Goal: Information Seeking & Learning: Learn about a topic

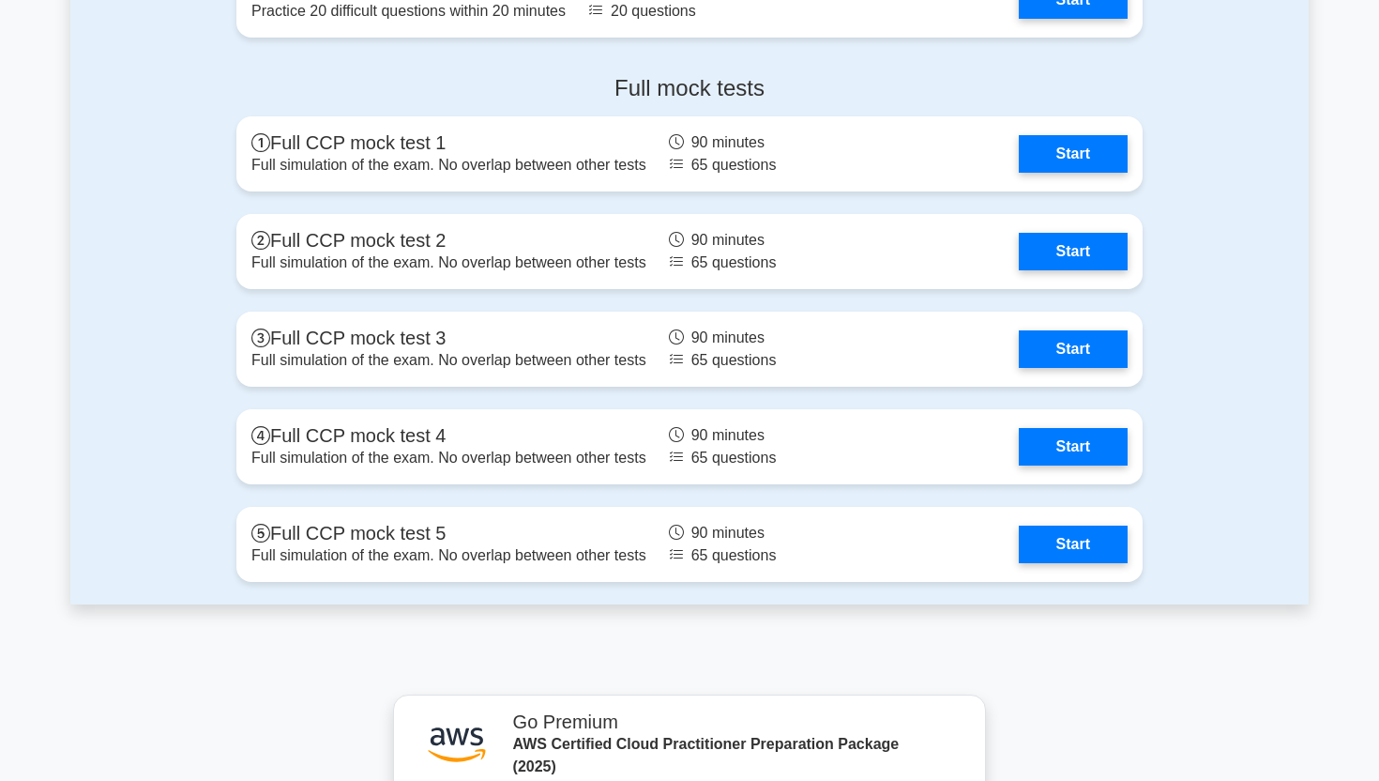
scroll to position [3506, 0]
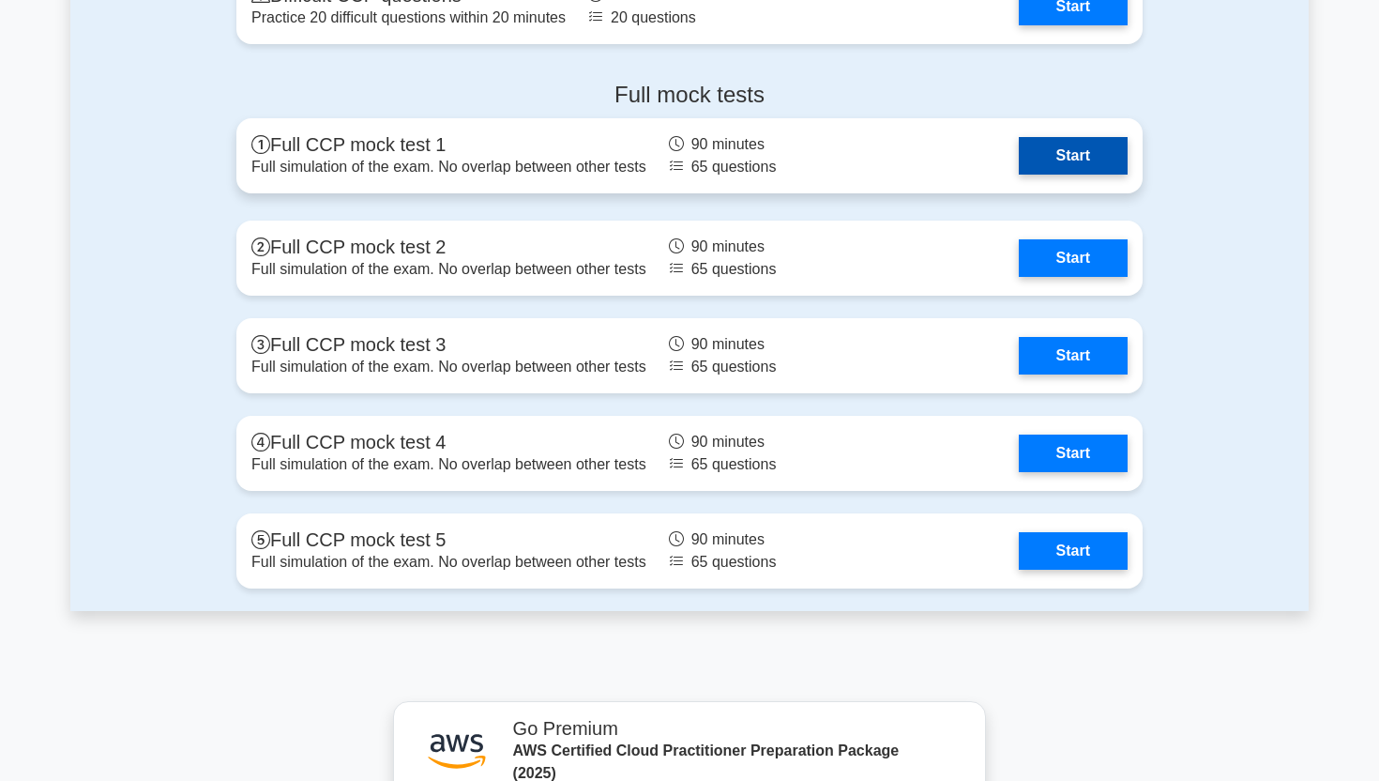
click at [1082, 152] on link "Start" at bounding box center [1073, 156] width 109 height 38
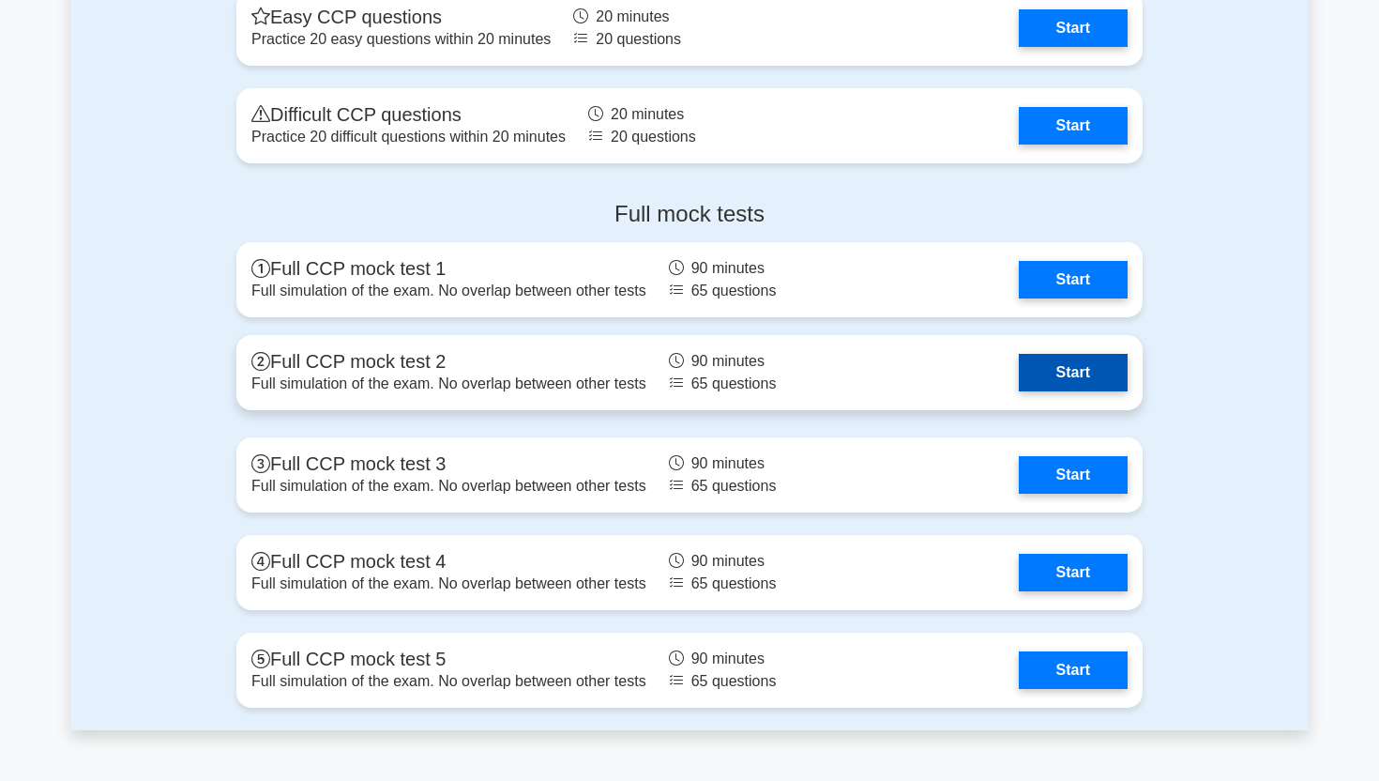
scroll to position [3393, 0]
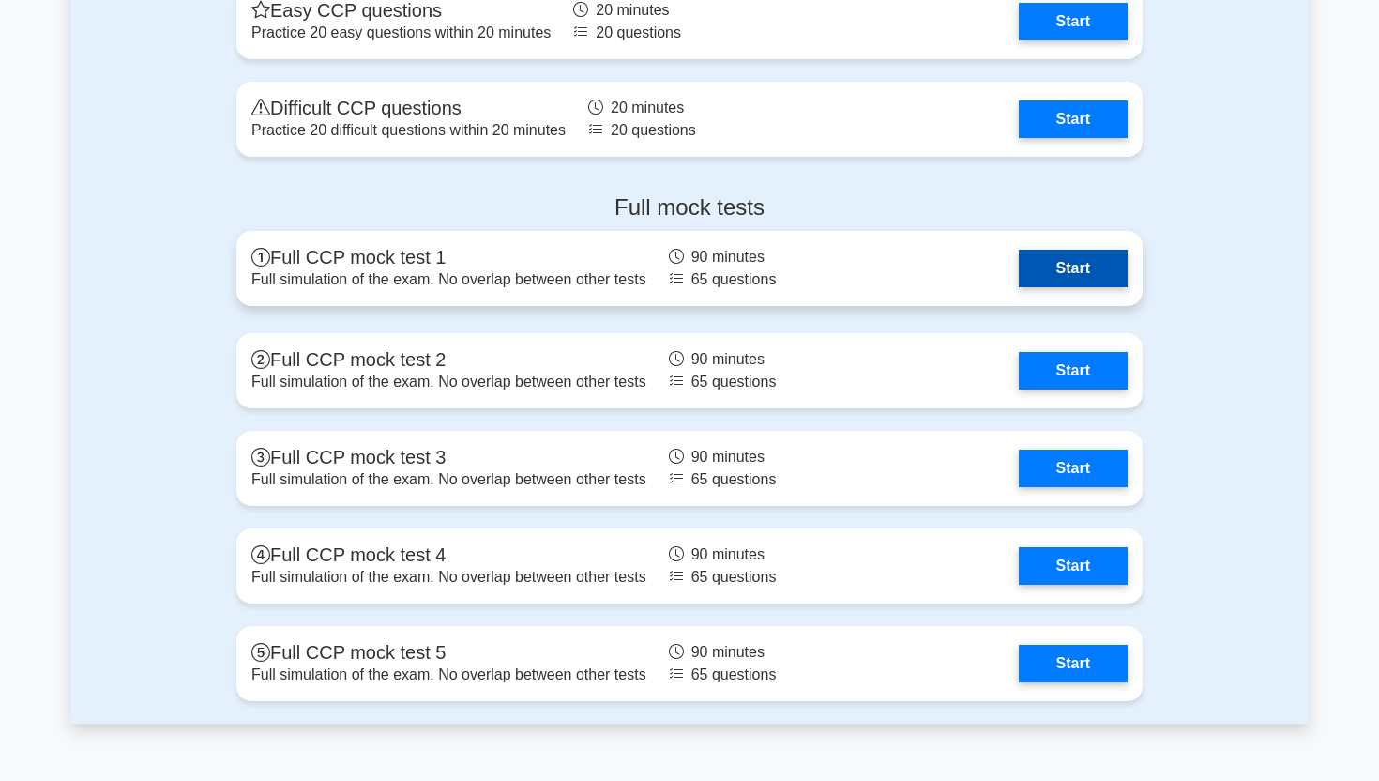
click at [1090, 272] on link "Start" at bounding box center [1073, 269] width 109 height 38
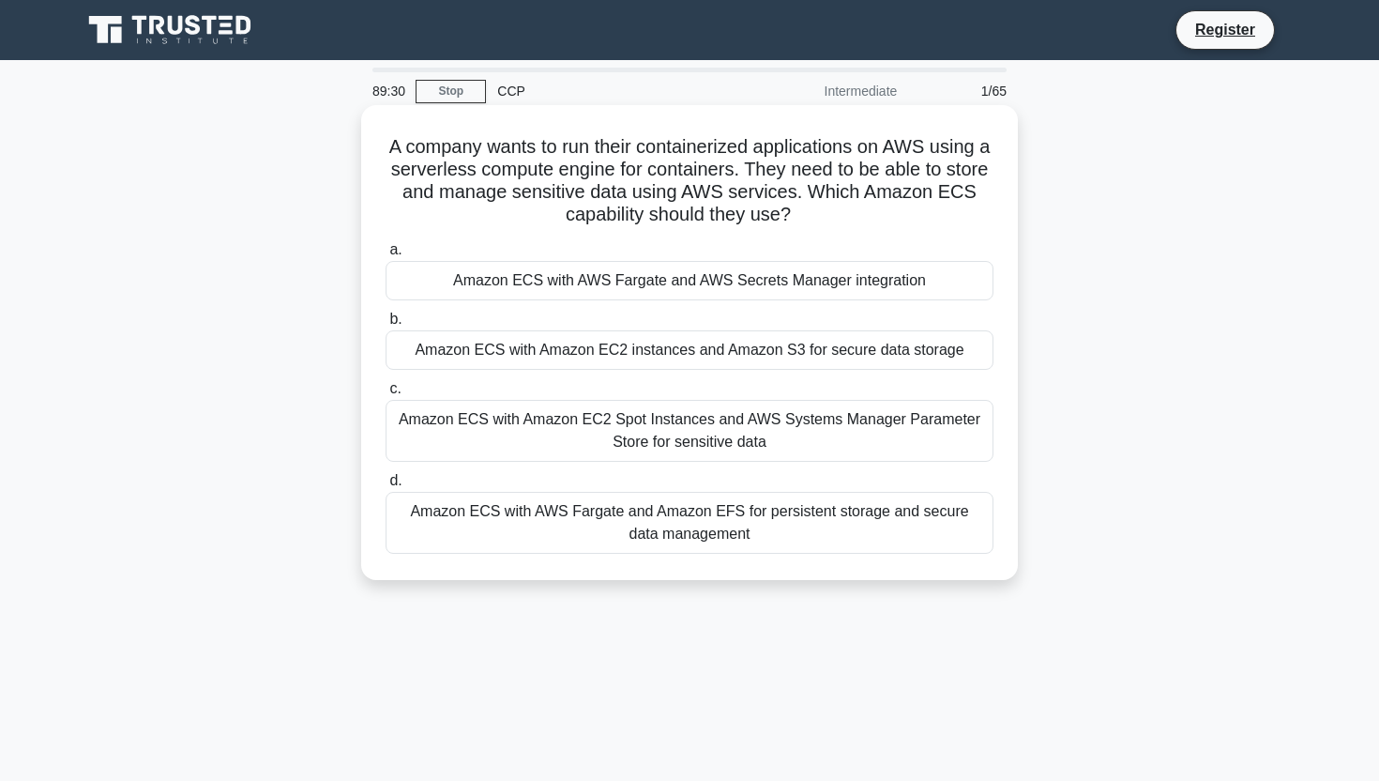
click at [669, 355] on div "Amazon ECS with Amazon EC2 instances and Amazon S3 for secure data storage" at bounding box center [690, 349] width 608 height 39
click at [386, 326] on input "b. Amazon ECS with Amazon EC2 instances and Amazon S3 for secure data storage" at bounding box center [386, 319] width 0 height 12
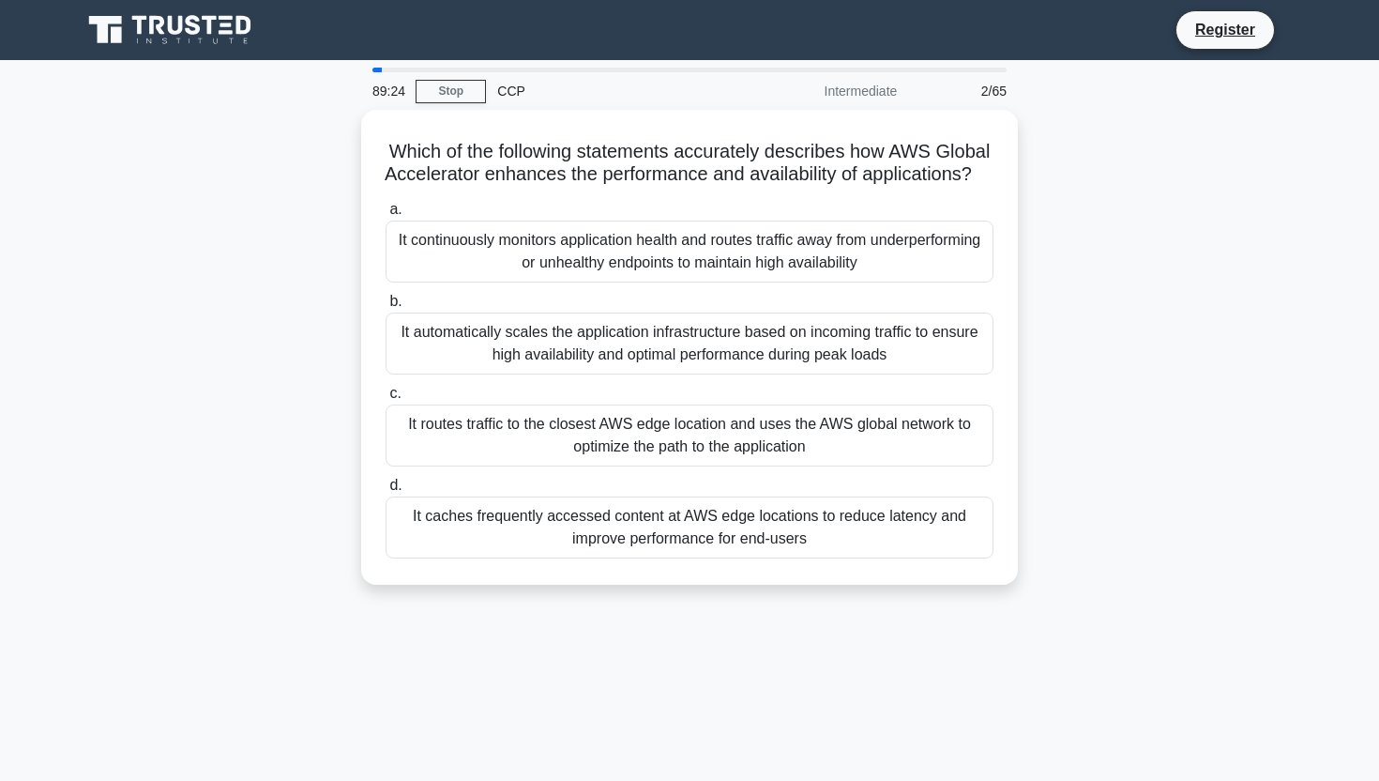
click at [999, 91] on div "2/65" at bounding box center [963, 91] width 110 height 38
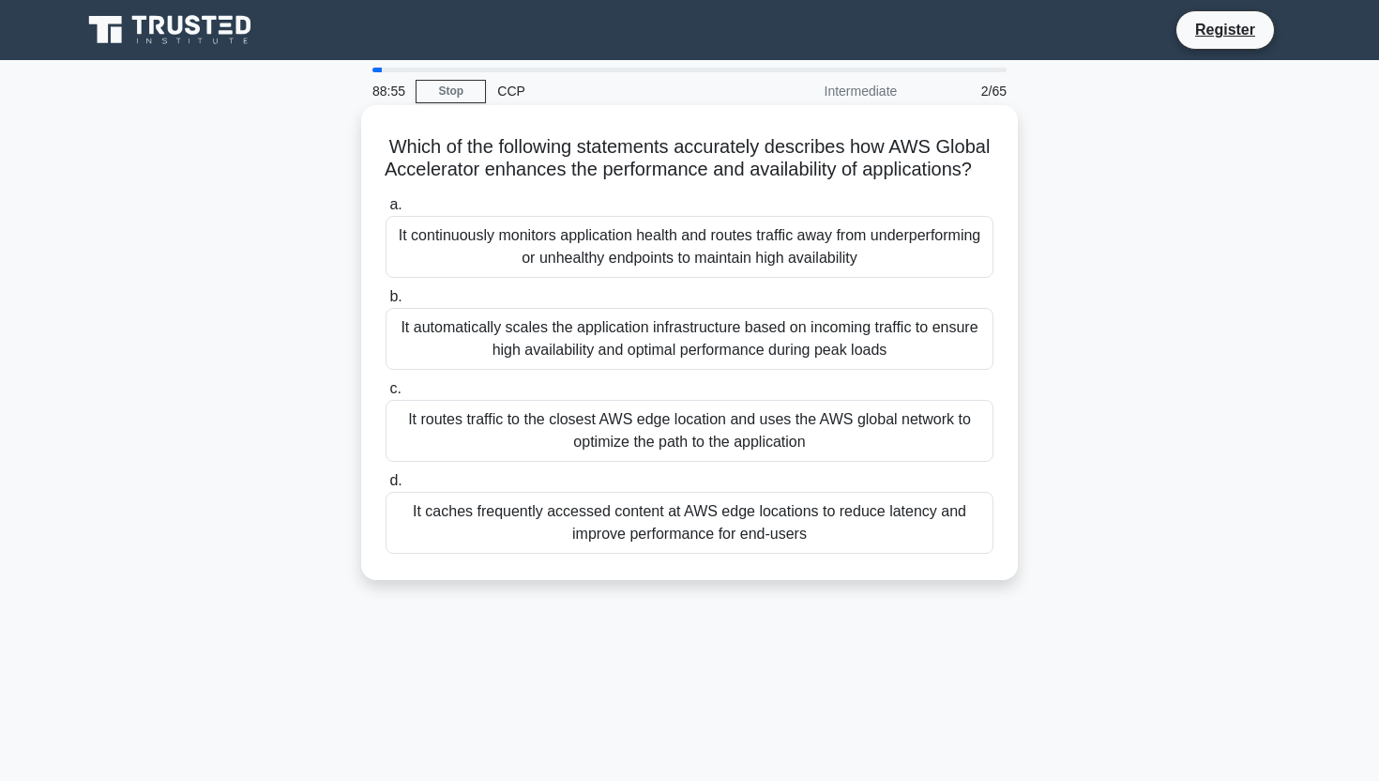
click at [657, 428] on div "It routes traffic to the closest AWS edge location and uses the AWS global netw…" at bounding box center [690, 431] width 608 height 62
click at [386, 395] on input "c. It routes traffic to the closest AWS edge location and uses the AWS global n…" at bounding box center [386, 389] width 0 height 12
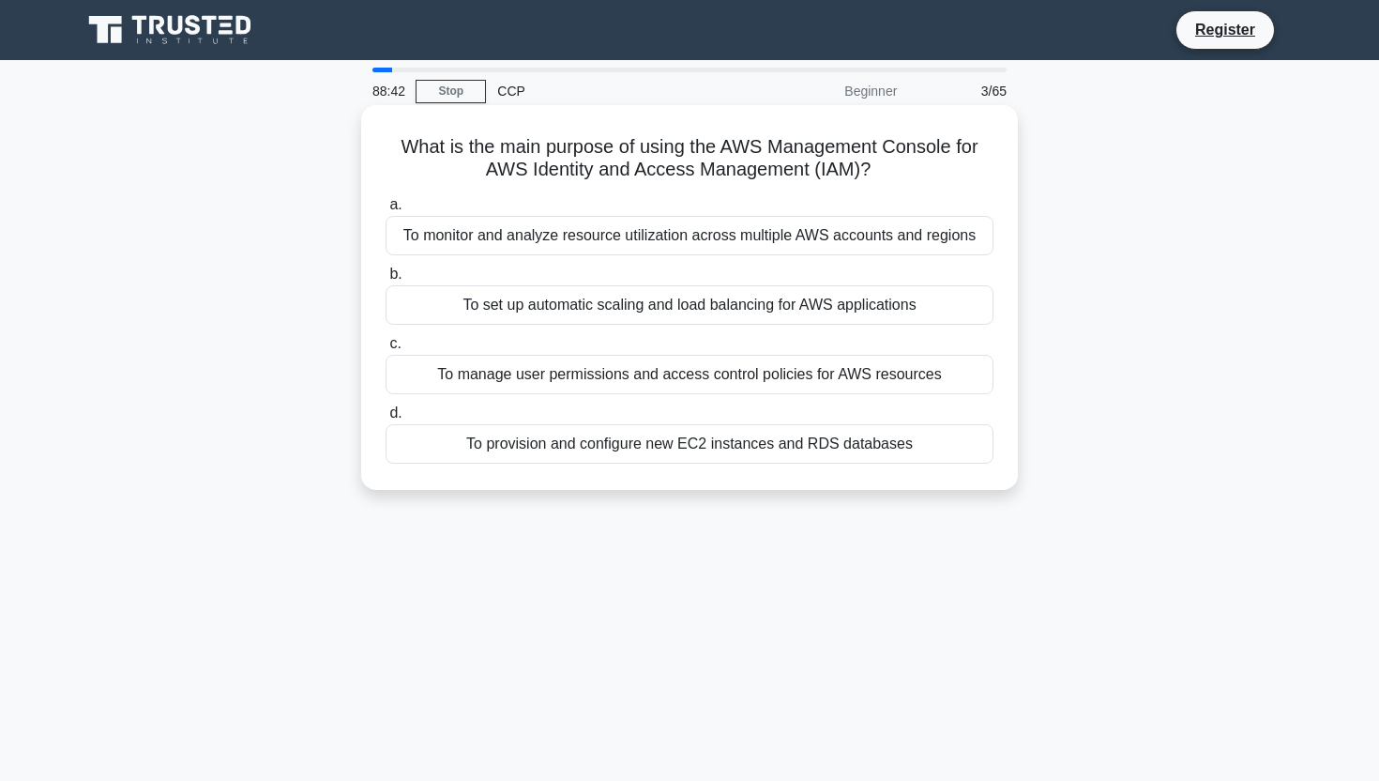
click at [612, 377] on div "To manage user permissions and access control policies for AWS resources" at bounding box center [690, 374] width 608 height 39
click at [386, 350] on input "c. To manage user permissions and access control policies for AWS resources" at bounding box center [386, 344] width 0 height 12
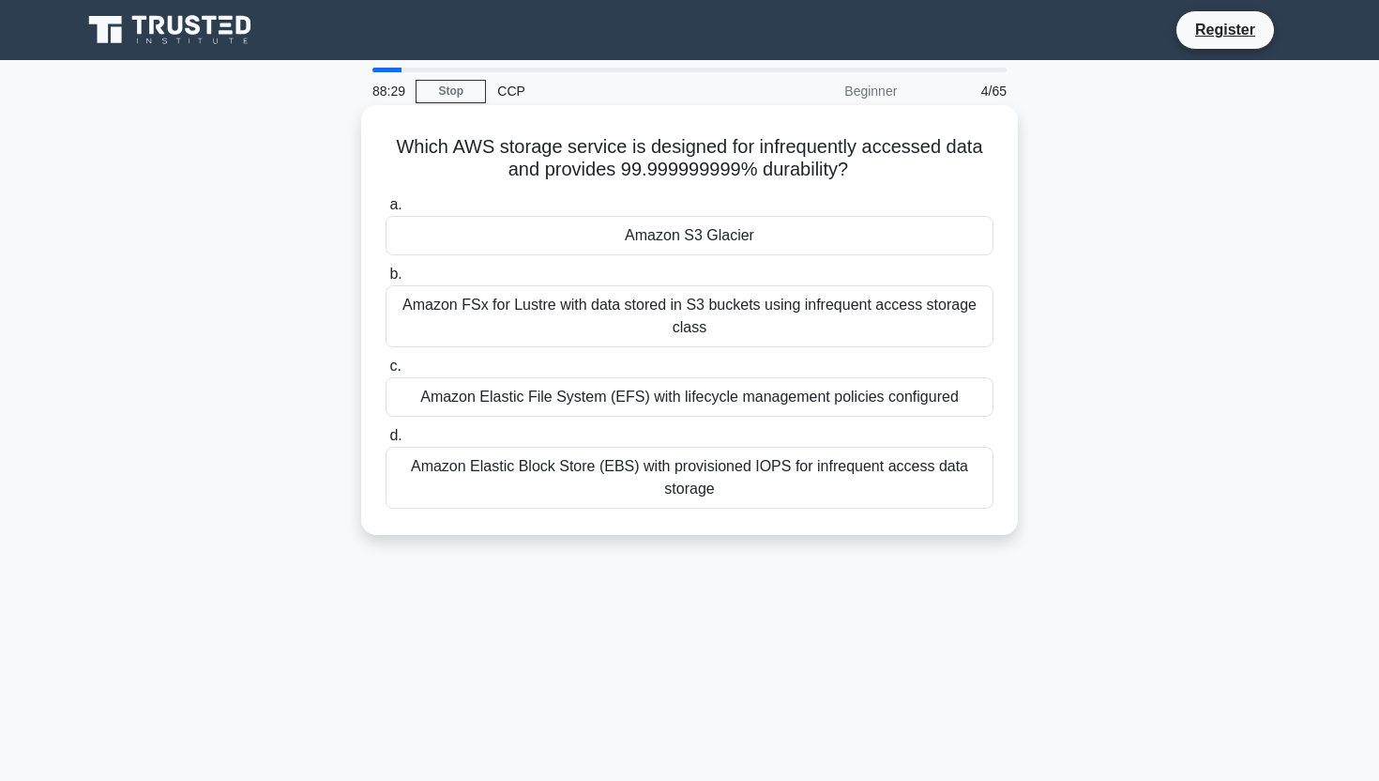
click at [680, 241] on div "Amazon S3 Glacier" at bounding box center [690, 235] width 608 height 39
click at [386, 211] on input "a. Amazon S3 Glacier" at bounding box center [386, 205] width 0 height 12
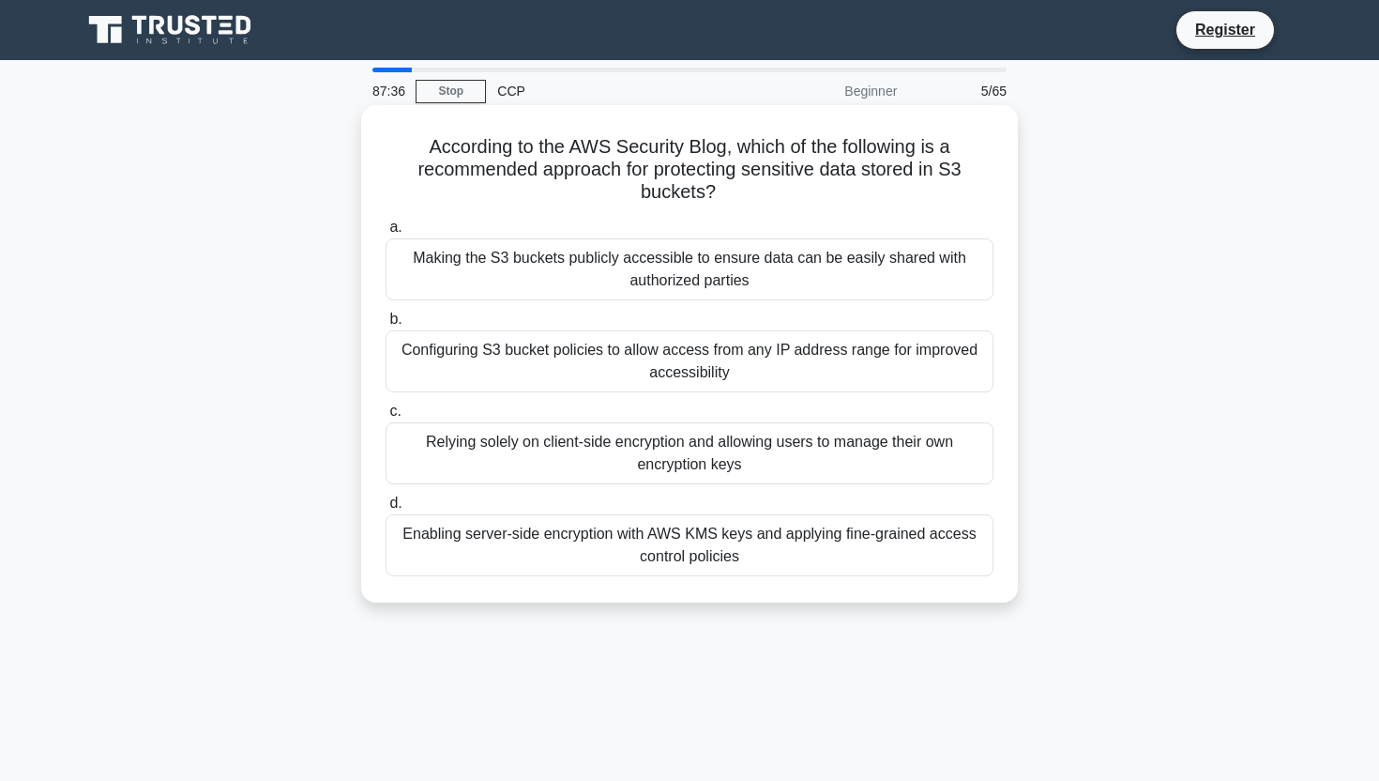
click at [719, 536] on div "Enabling server-side encryption with AWS KMS keys and applying fine-grained acc…" at bounding box center [690, 545] width 608 height 62
click at [386, 509] on input "d. Enabling server-side encryption with AWS KMS keys and applying fine-grained …" at bounding box center [386, 503] width 0 height 12
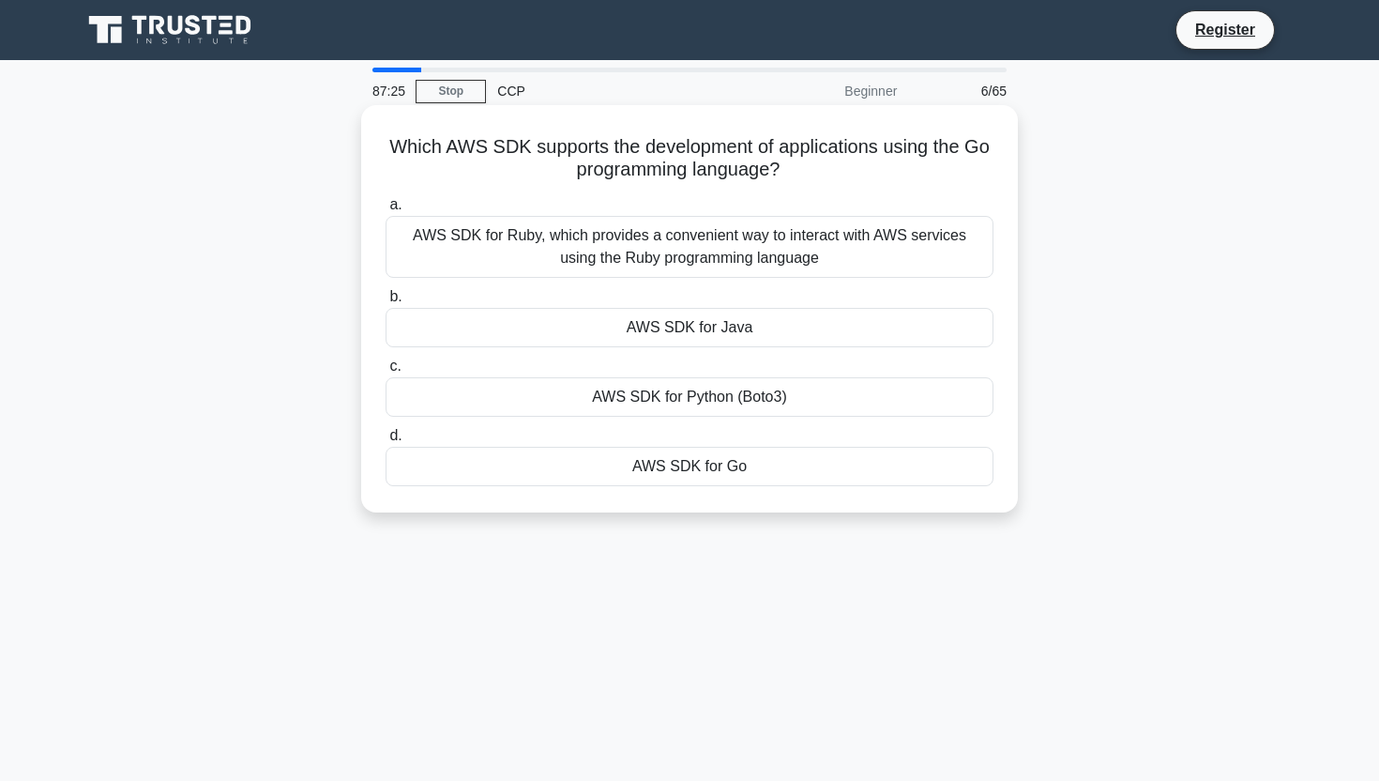
click at [727, 461] on div "AWS SDK for Go" at bounding box center [690, 466] width 608 height 39
click at [386, 442] on input "d. AWS SDK for Go" at bounding box center [386, 436] width 0 height 12
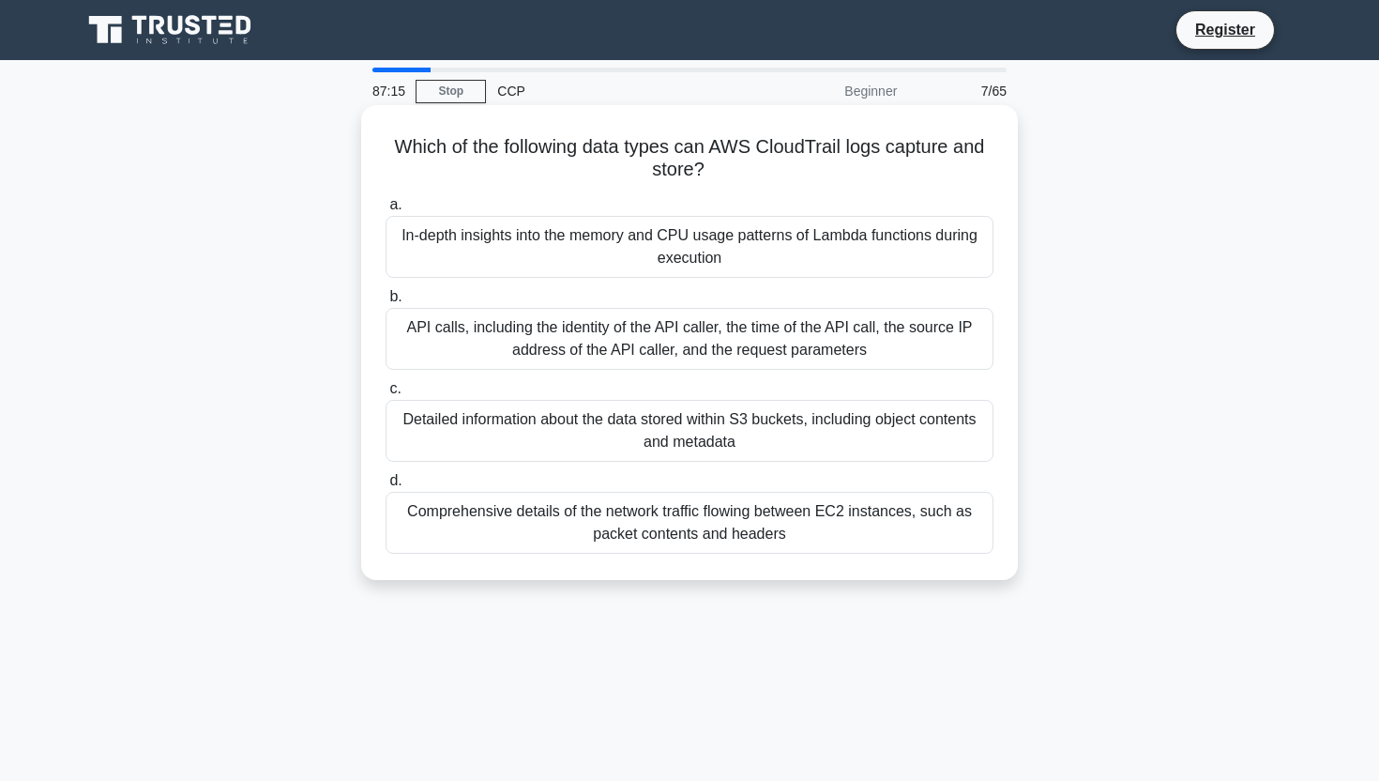
click at [635, 231] on div "In-depth insights into the memory and CPU usage patterns of Lambda functions du…" at bounding box center [690, 247] width 608 height 62
click at [386, 211] on input "a. In-depth insights into the memory and CPU usage patterns of Lambda functions…" at bounding box center [386, 205] width 0 height 12
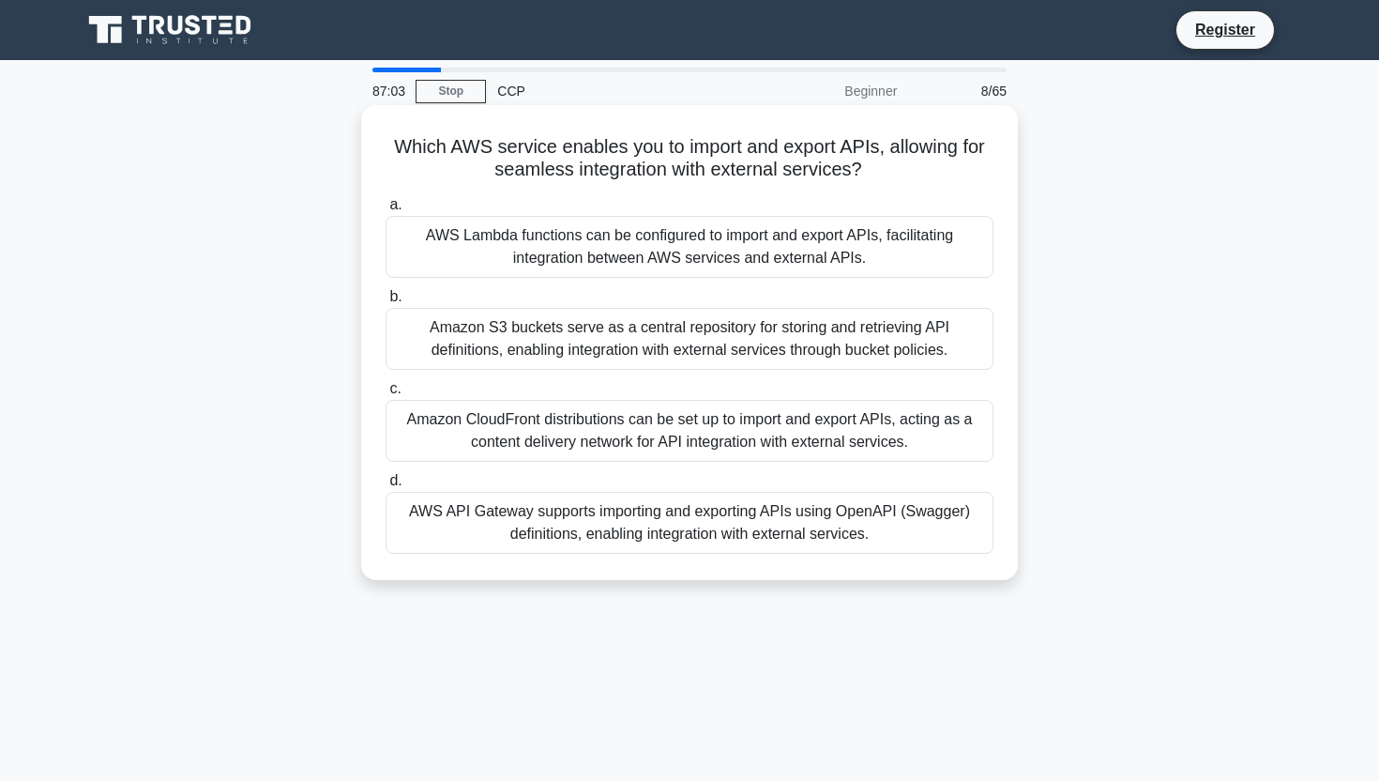
click at [679, 427] on div "Amazon CloudFront distributions can be set up to import and export APIs, acting…" at bounding box center [690, 431] width 608 height 62
click at [386, 395] on input "c. Amazon CloudFront distributions can be set up to import and export APIs, act…" at bounding box center [386, 389] width 0 height 12
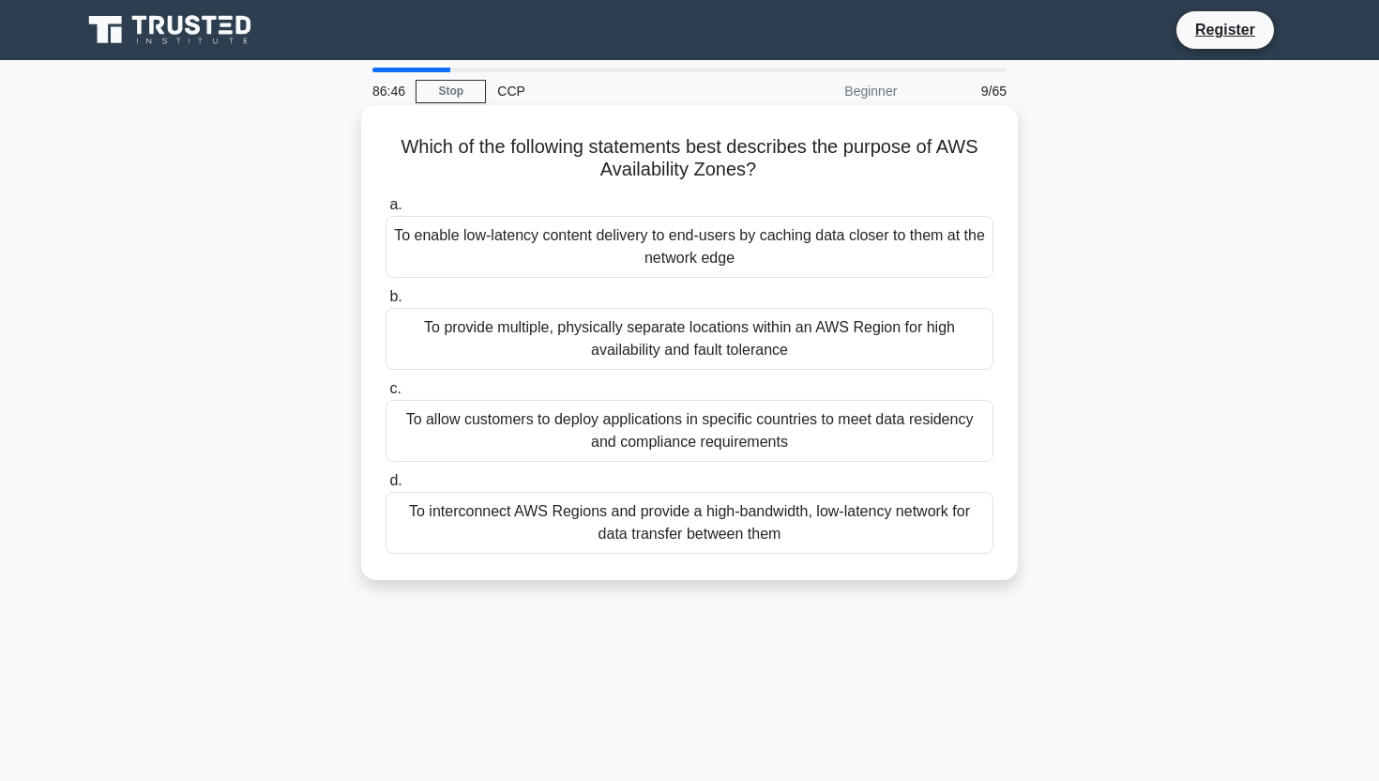
click at [764, 336] on div "To provide multiple, physically separate locations within an AWS Region for hig…" at bounding box center [690, 339] width 608 height 62
click at [386, 303] on input "b. To provide multiple, physically separate locations within an AWS Region for …" at bounding box center [386, 297] width 0 height 12
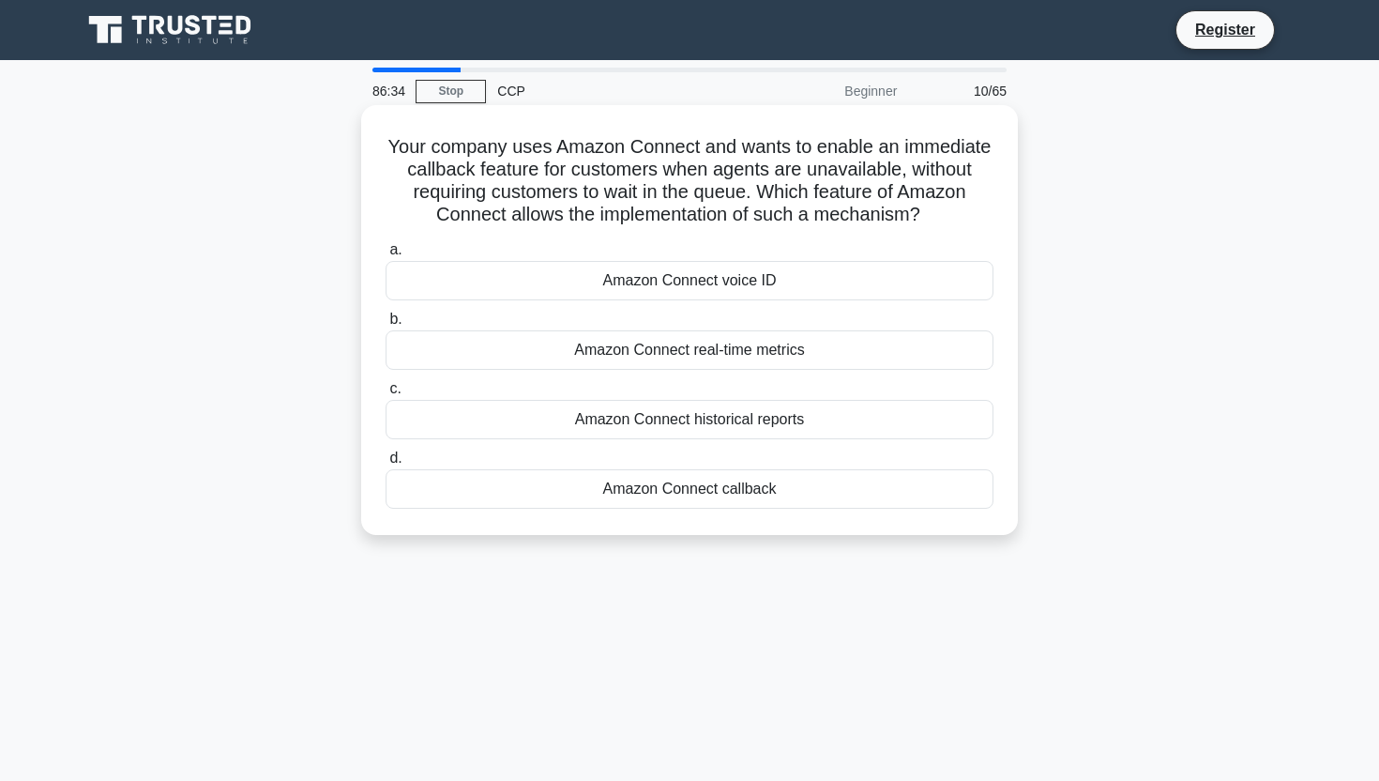
click at [705, 491] on div "Amazon Connect callback" at bounding box center [690, 488] width 608 height 39
click at [386, 464] on input "d. Amazon Connect callback" at bounding box center [386, 458] width 0 height 12
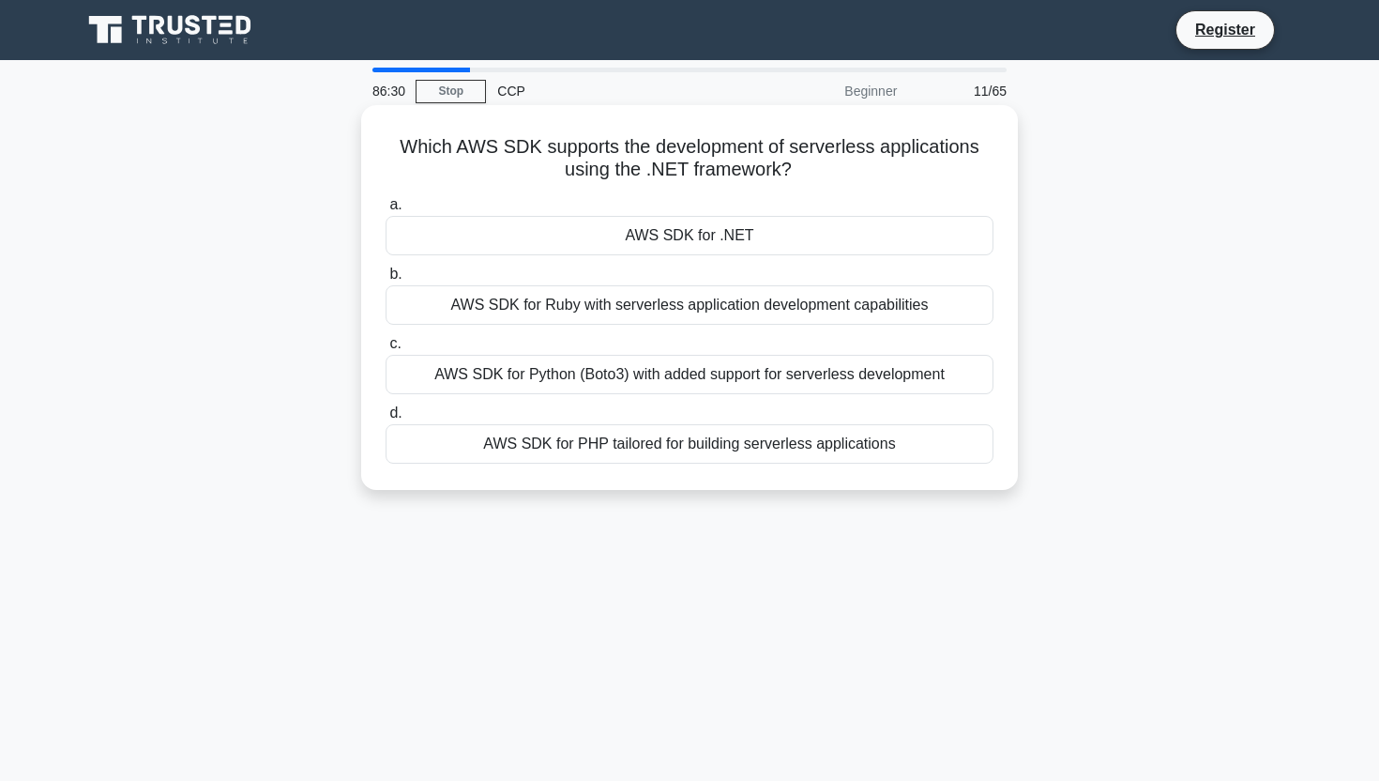
click at [725, 233] on div "AWS SDK for .NET" at bounding box center [690, 235] width 608 height 39
click at [386, 211] on input "a. AWS SDK for .NET" at bounding box center [386, 205] width 0 height 12
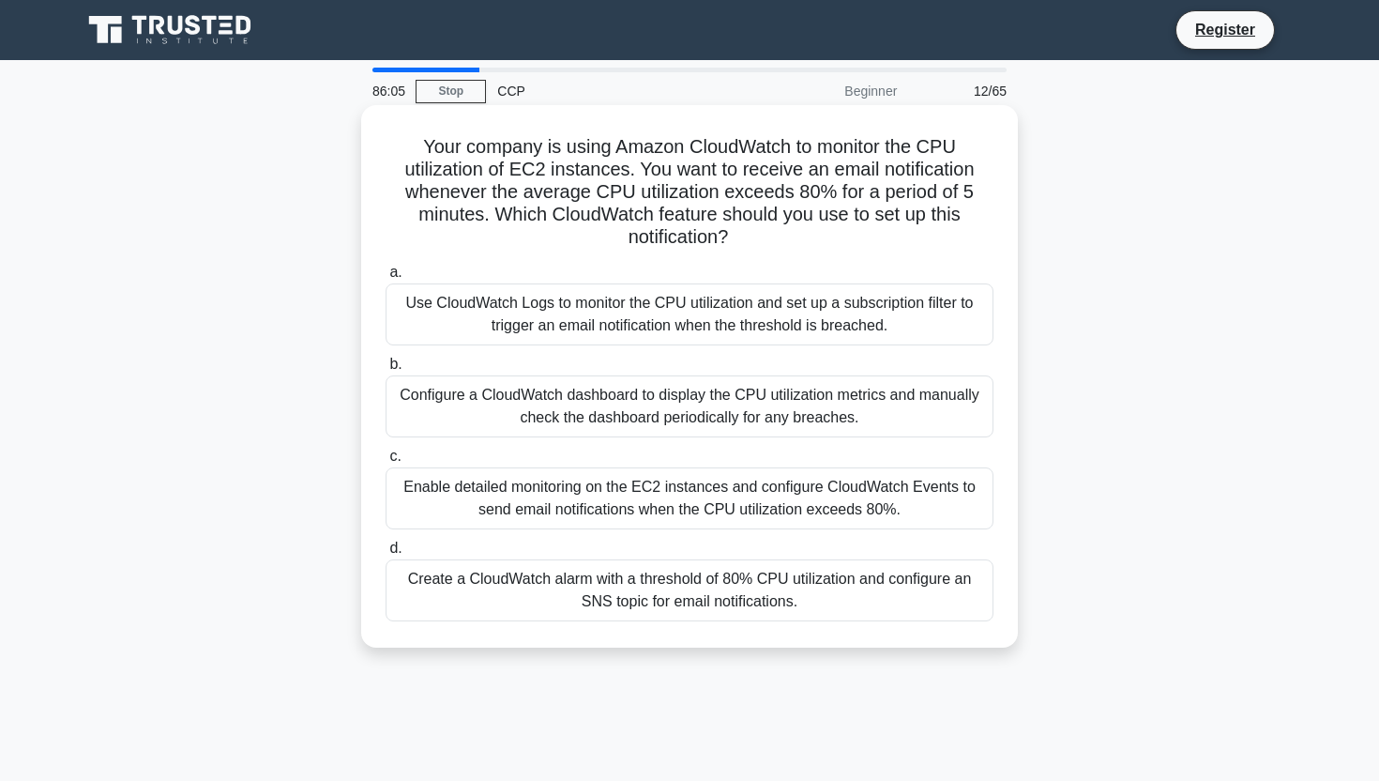
click at [679, 565] on div "Create a CloudWatch alarm with a threshold of 80% CPU utilization and configure…" at bounding box center [690, 590] width 608 height 62
click at [386, 554] on input "d. Create a CloudWatch alarm with a threshold of 80% CPU utilization and config…" at bounding box center [386, 548] width 0 height 12
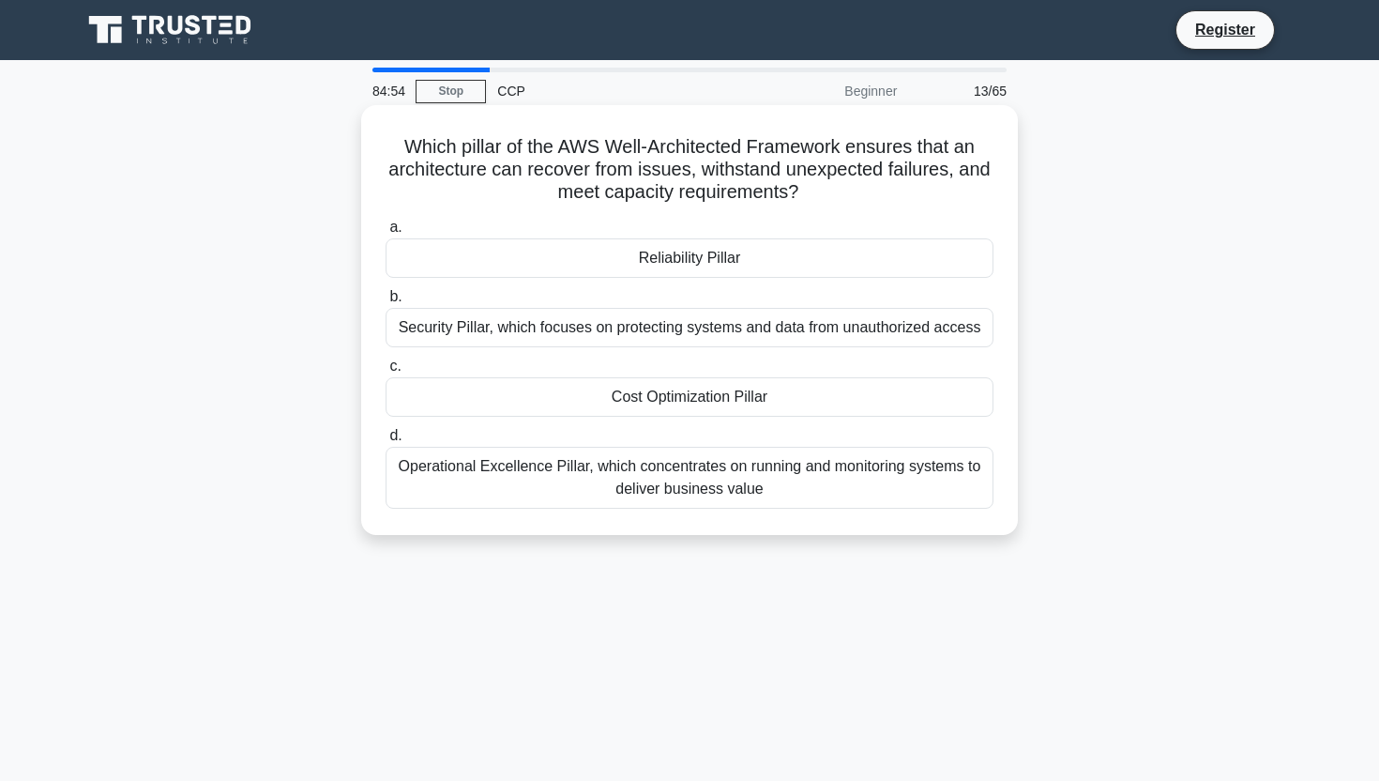
click at [706, 264] on div "Reliability Pillar" at bounding box center [690, 257] width 608 height 39
click at [386, 234] on input "a. Reliability Pillar" at bounding box center [386, 227] width 0 height 12
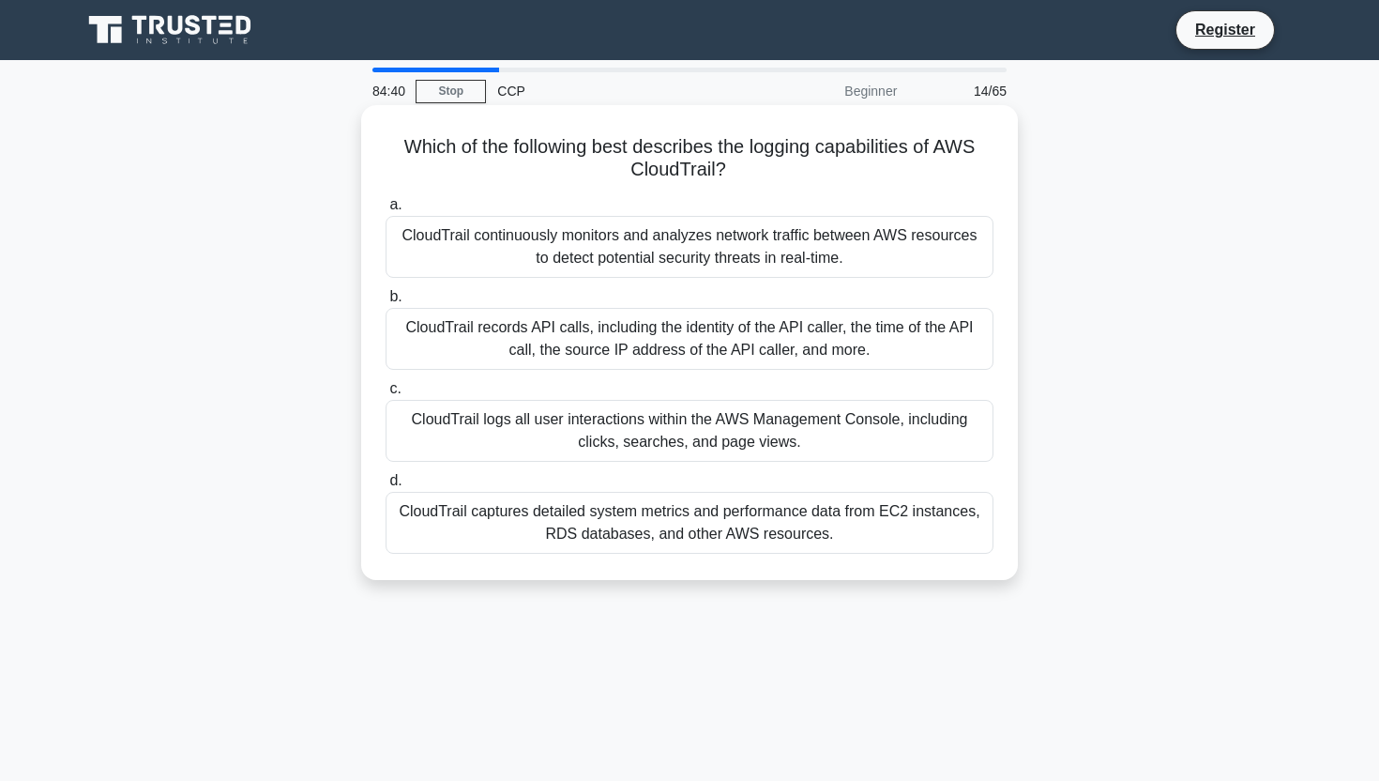
click at [708, 246] on div "CloudTrail continuously monitors and analyzes network traffic between AWS resou…" at bounding box center [690, 247] width 608 height 62
click at [386, 211] on input "a. CloudTrail continuously monitors and analyzes network traffic between AWS re…" at bounding box center [386, 205] width 0 height 12
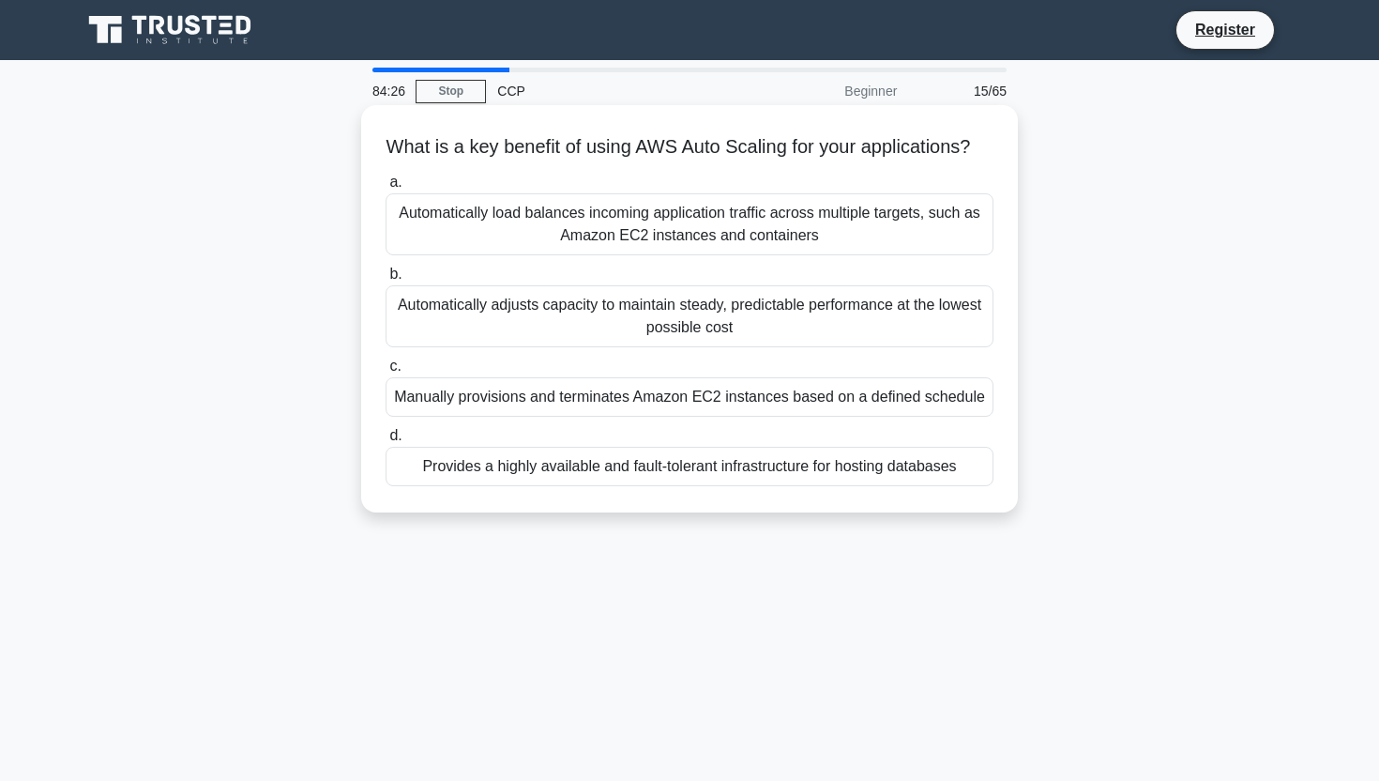
click at [698, 303] on div "Automatically adjusts capacity to maintain steady, predictable performance at t…" at bounding box center [690, 316] width 608 height 62
click at [386, 281] on input "b. Automatically adjusts capacity to maintain steady, predictable performance a…" at bounding box center [386, 274] width 0 height 12
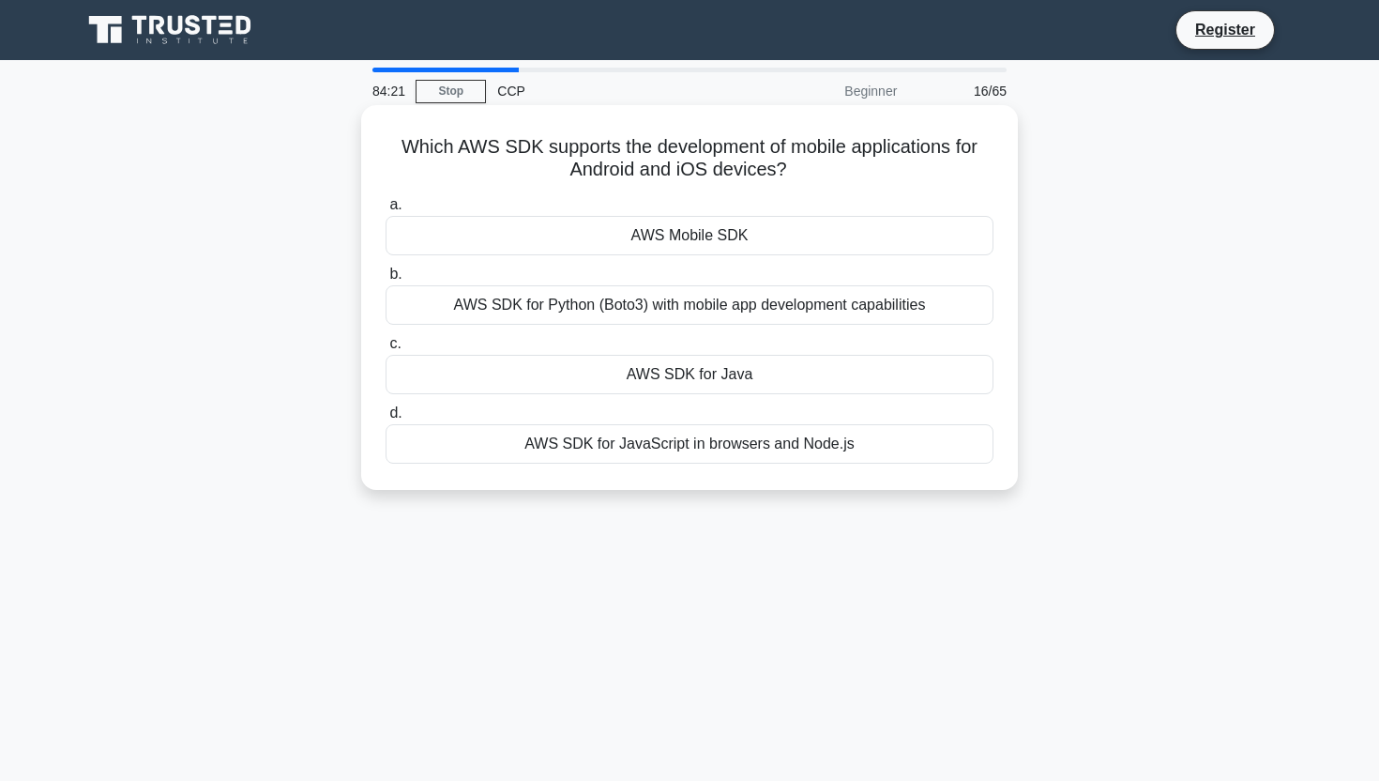
click at [710, 227] on div "AWS Mobile SDK" at bounding box center [690, 235] width 608 height 39
click at [386, 211] on input "a. AWS Mobile SDK" at bounding box center [386, 205] width 0 height 12
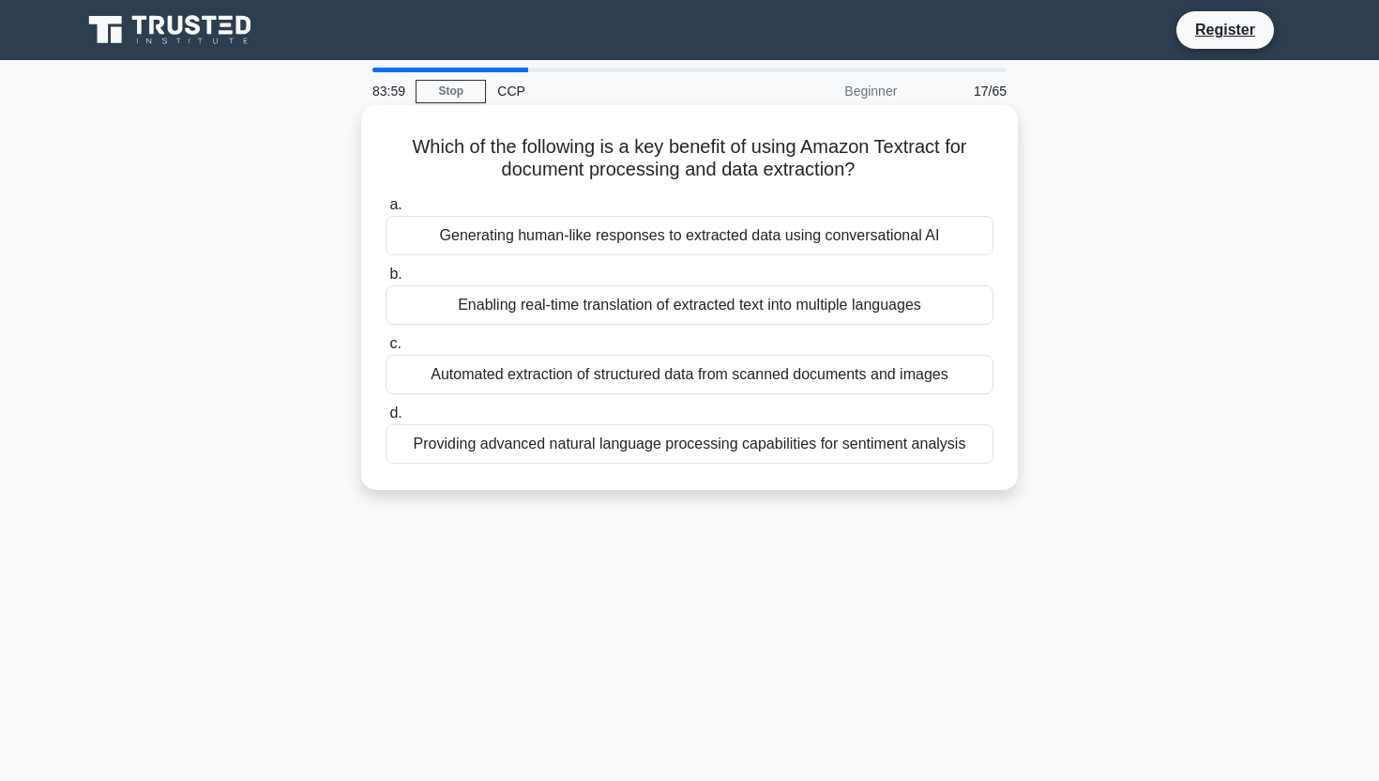
click at [646, 379] on div "Automated extraction of structured data from scanned documents and images" at bounding box center [690, 374] width 608 height 39
click at [386, 350] on input "c. Automated extraction of structured data from scanned documents and images" at bounding box center [386, 344] width 0 height 12
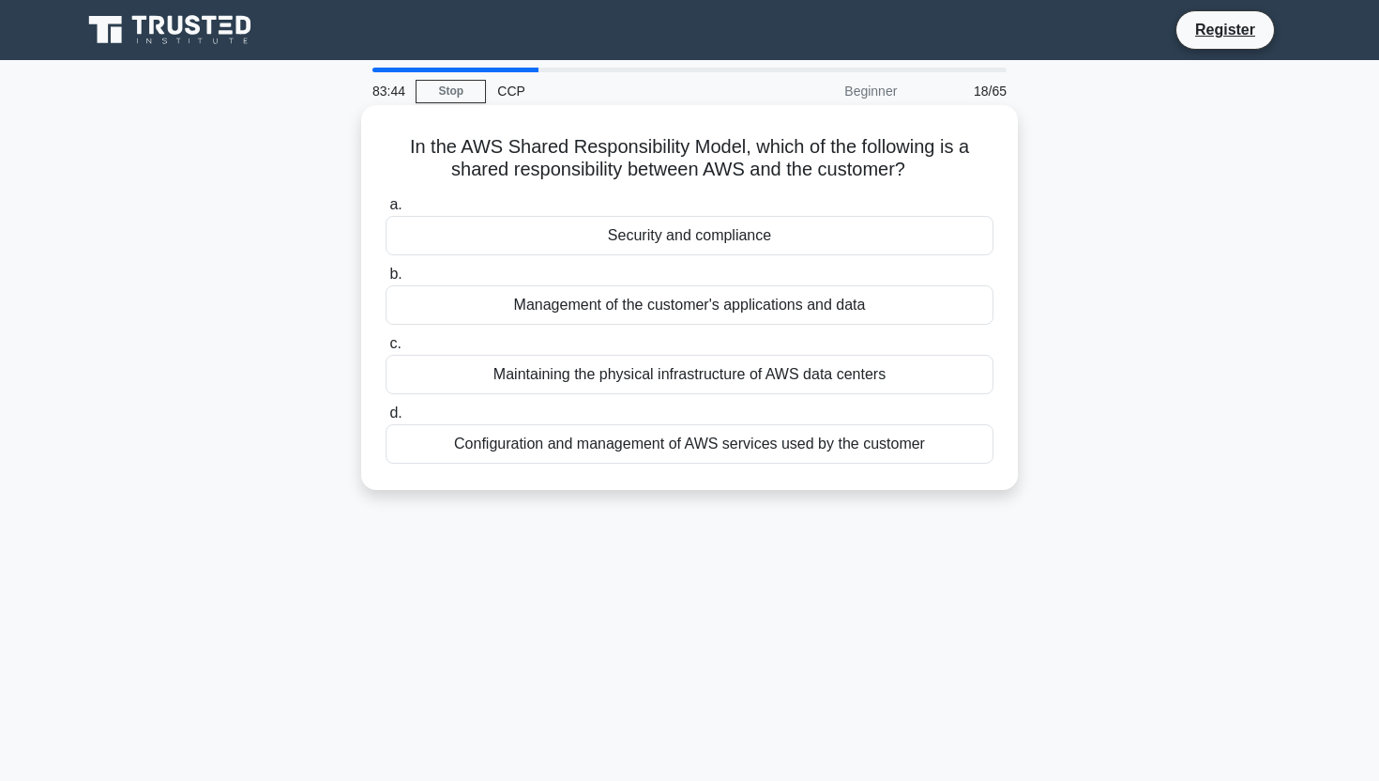
click at [729, 229] on div "Security and compliance" at bounding box center [690, 235] width 608 height 39
click at [386, 211] on input "a. Security and compliance" at bounding box center [386, 205] width 0 height 12
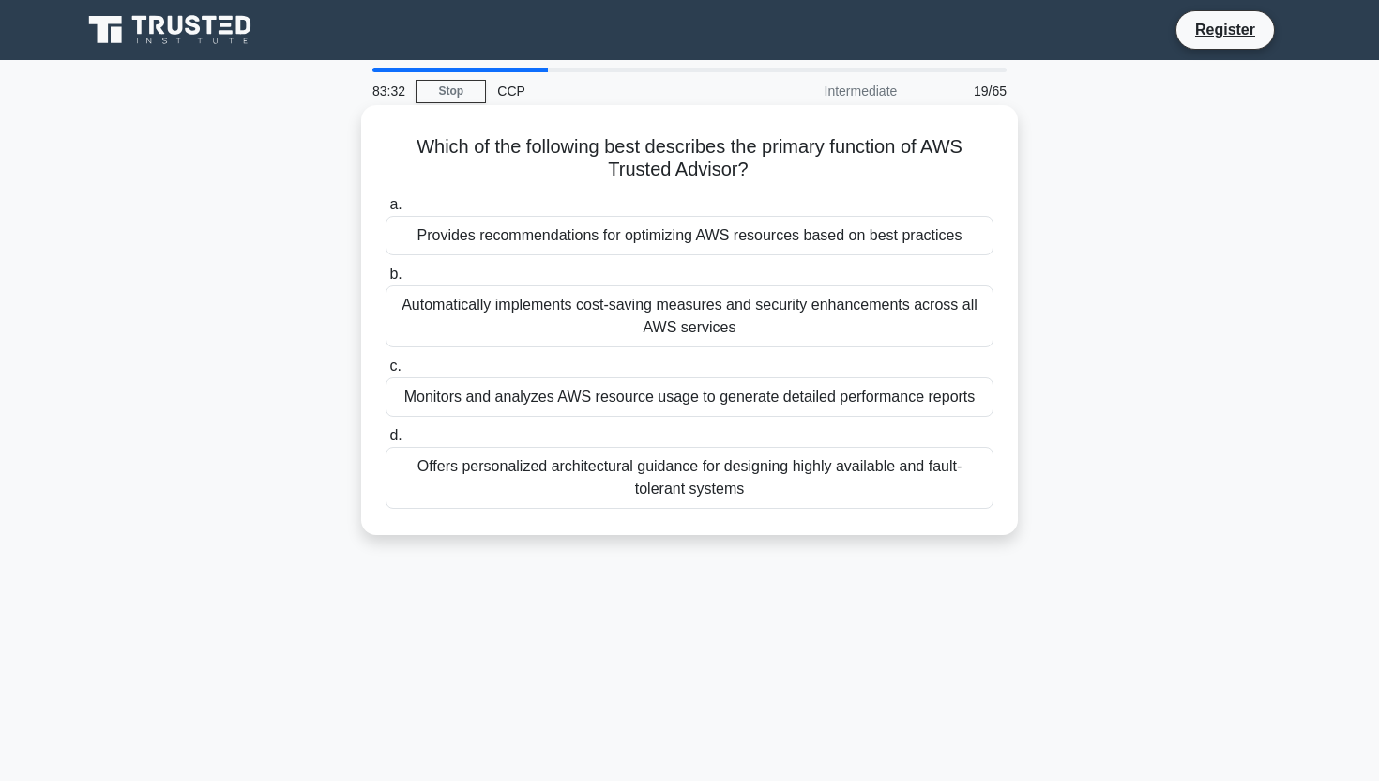
click at [657, 218] on div "Provides recommendations for optimizing AWS resources based on best practices" at bounding box center [690, 235] width 608 height 39
click at [386, 211] on input "a. Provides recommendations for optimizing AWS resources based on best practices" at bounding box center [386, 205] width 0 height 12
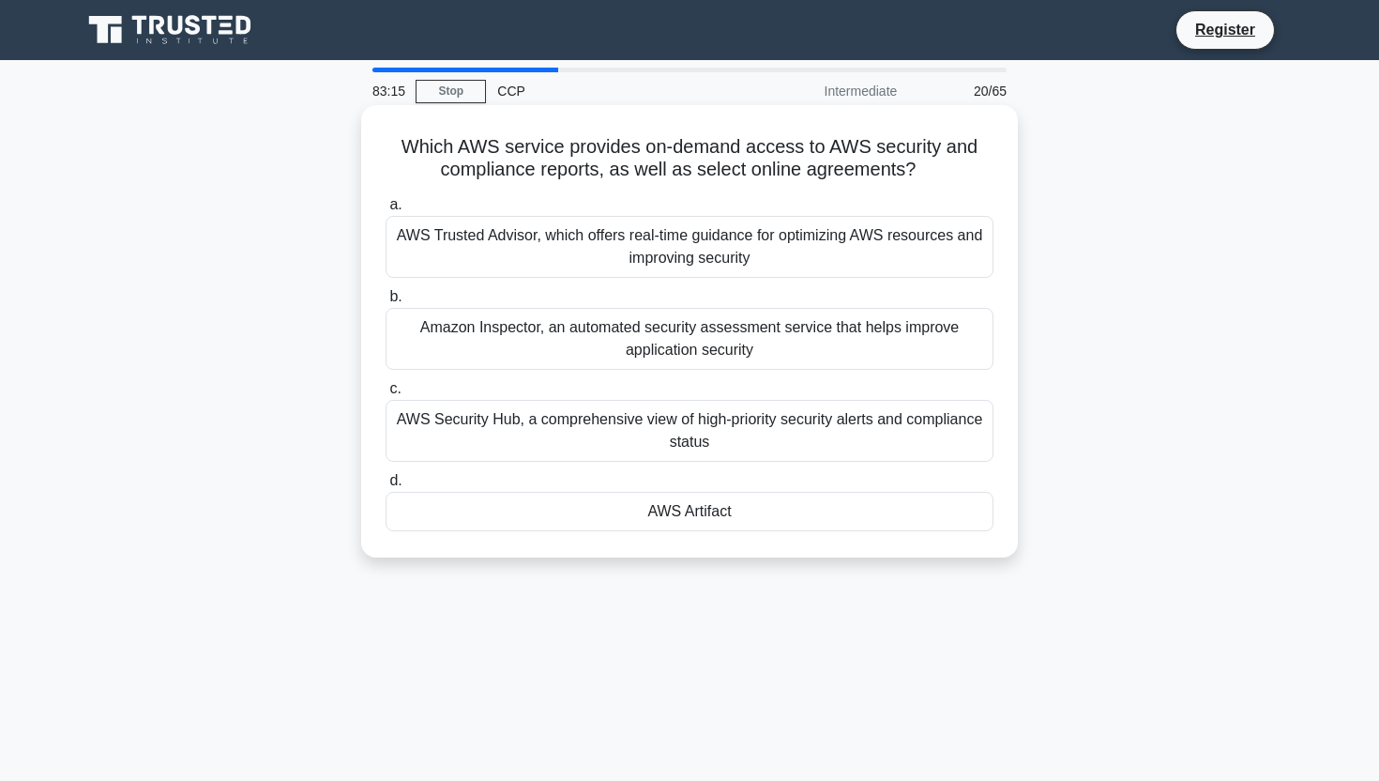
click at [593, 430] on div "AWS Security Hub, a comprehensive view of high-priority security alerts and com…" at bounding box center [690, 431] width 608 height 62
click at [386, 395] on input "c. AWS Security Hub, a comprehensive view of high-priority security alerts and …" at bounding box center [386, 389] width 0 height 12
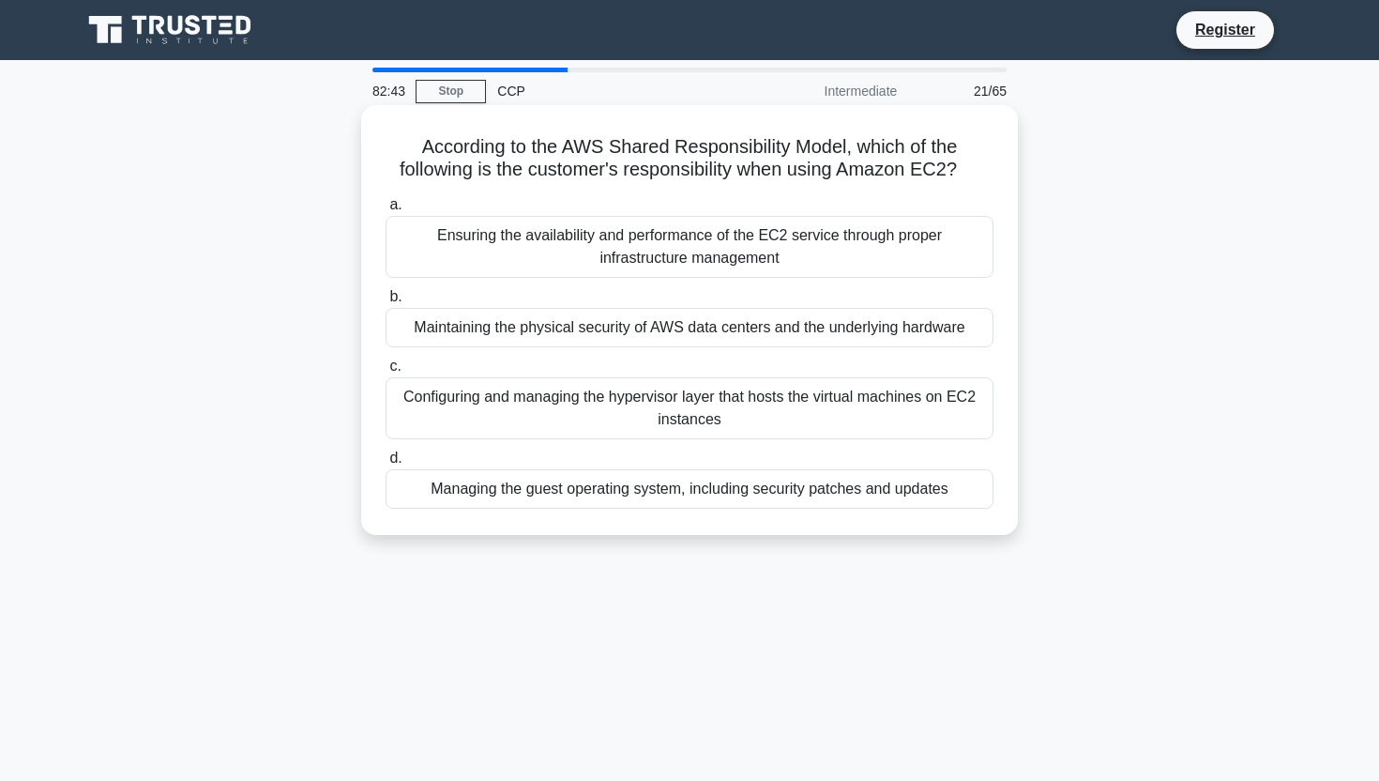
click at [748, 491] on div "Managing the guest operating system, including security patches and updates" at bounding box center [690, 488] width 608 height 39
click at [386, 464] on input "d. Managing the guest operating system, including security patches and updates" at bounding box center [386, 458] width 0 height 12
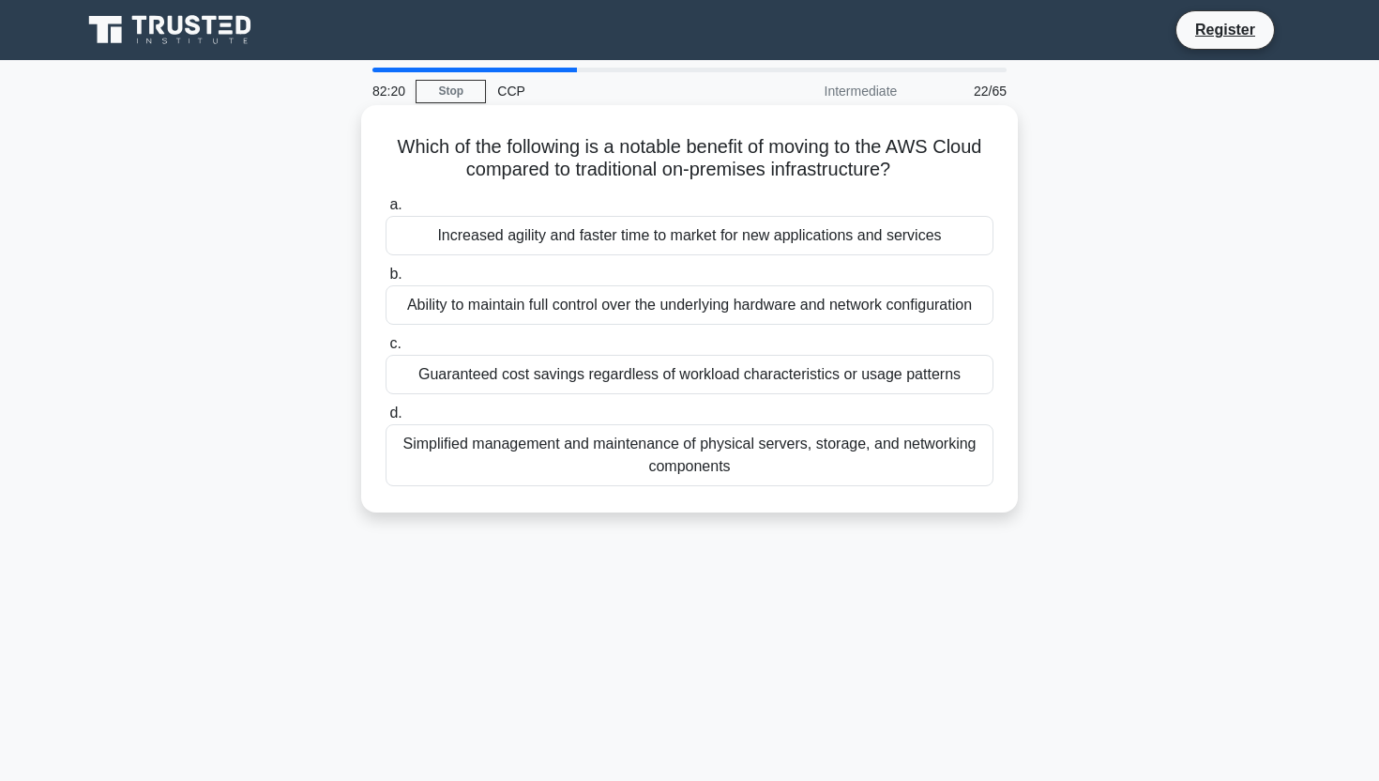
click at [720, 375] on div "Guaranteed cost savings regardless of workload characteristics or usage patterns" at bounding box center [690, 374] width 608 height 39
click at [386, 350] on input "c. Guaranteed cost savings regardless of workload characteristics or usage patt…" at bounding box center [386, 344] width 0 height 12
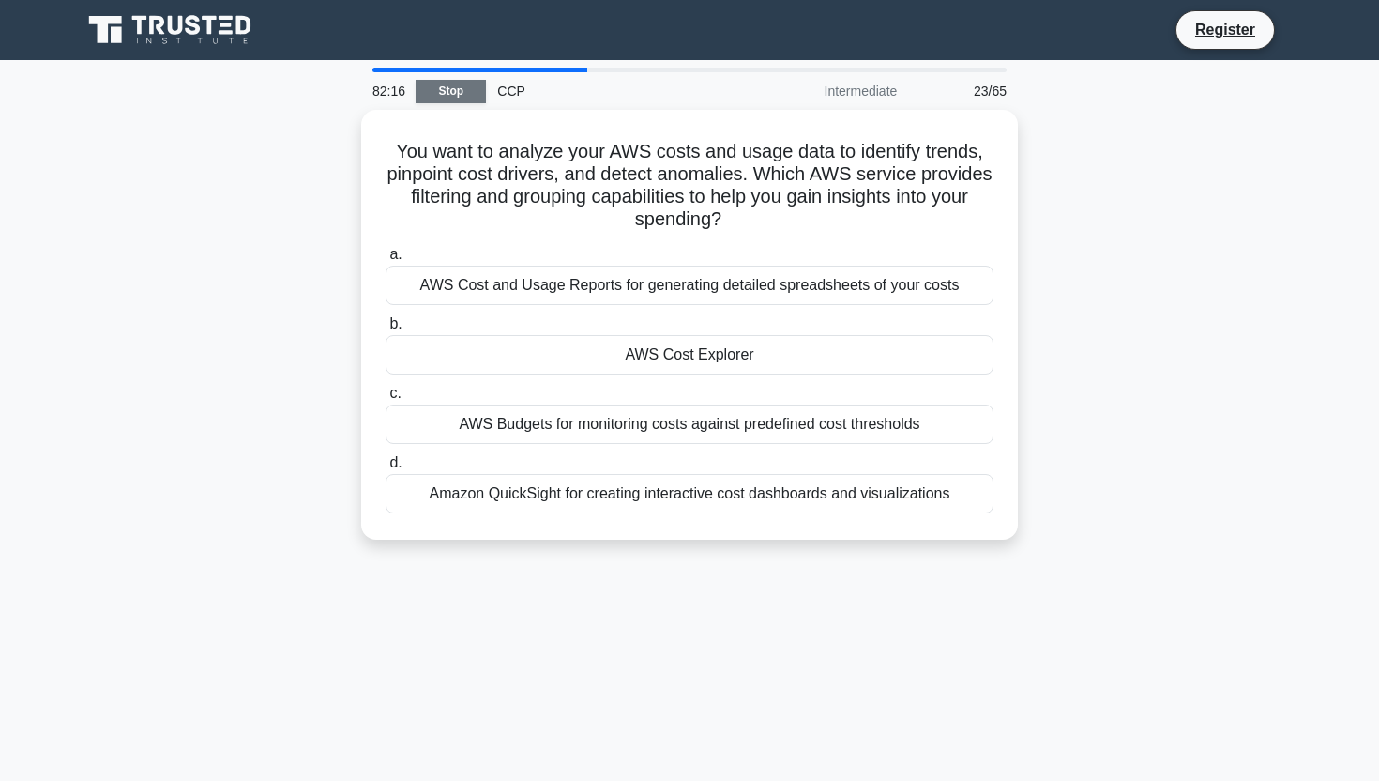
click at [460, 99] on link "Stop" at bounding box center [451, 91] width 70 height 23
